Goal: Navigation & Orientation: Find specific page/section

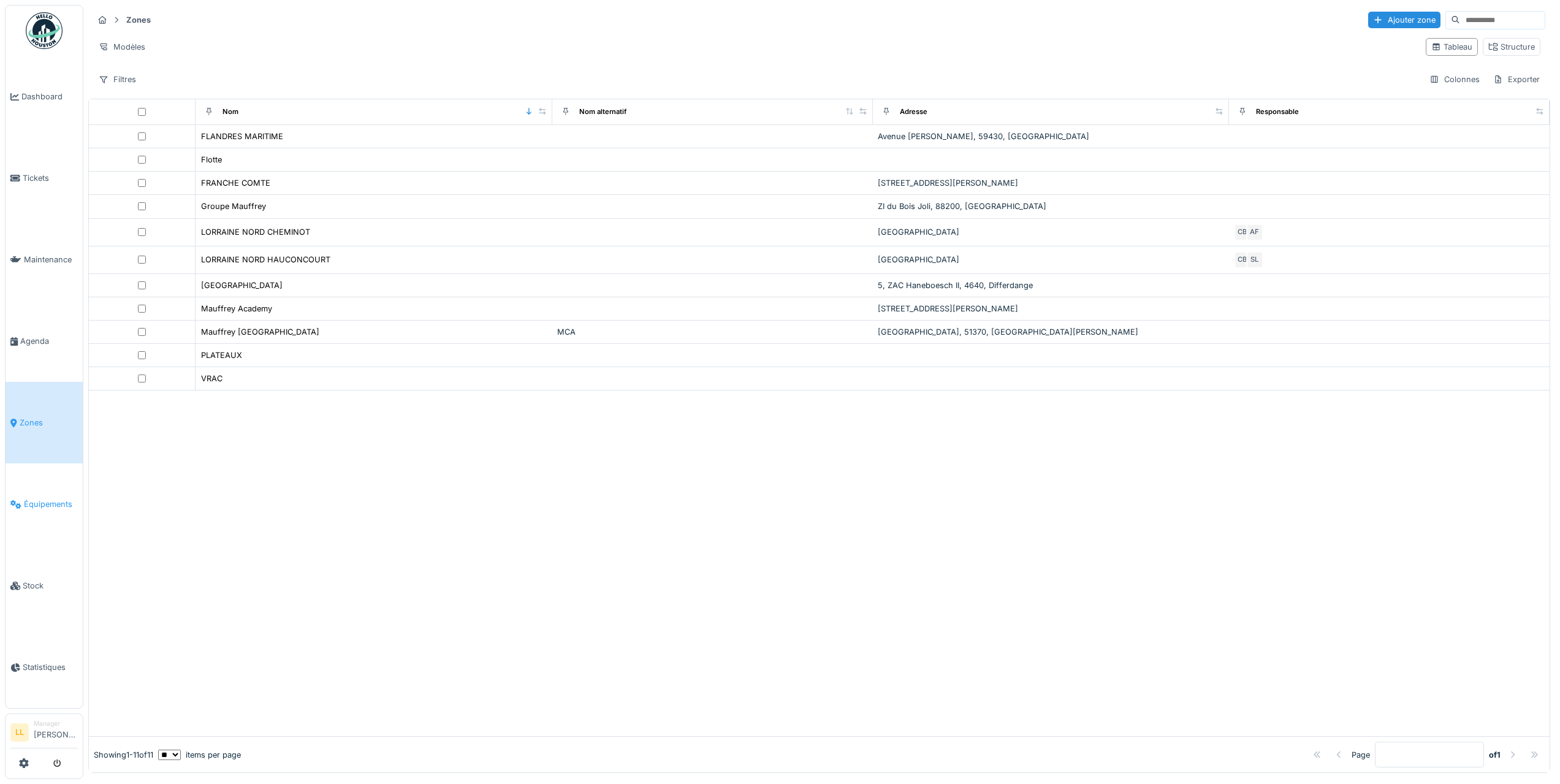
click at [48, 498] on span "Équipements" at bounding box center [51, 504] width 54 height 12
